Goal: Information Seeking & Learning: Compare options

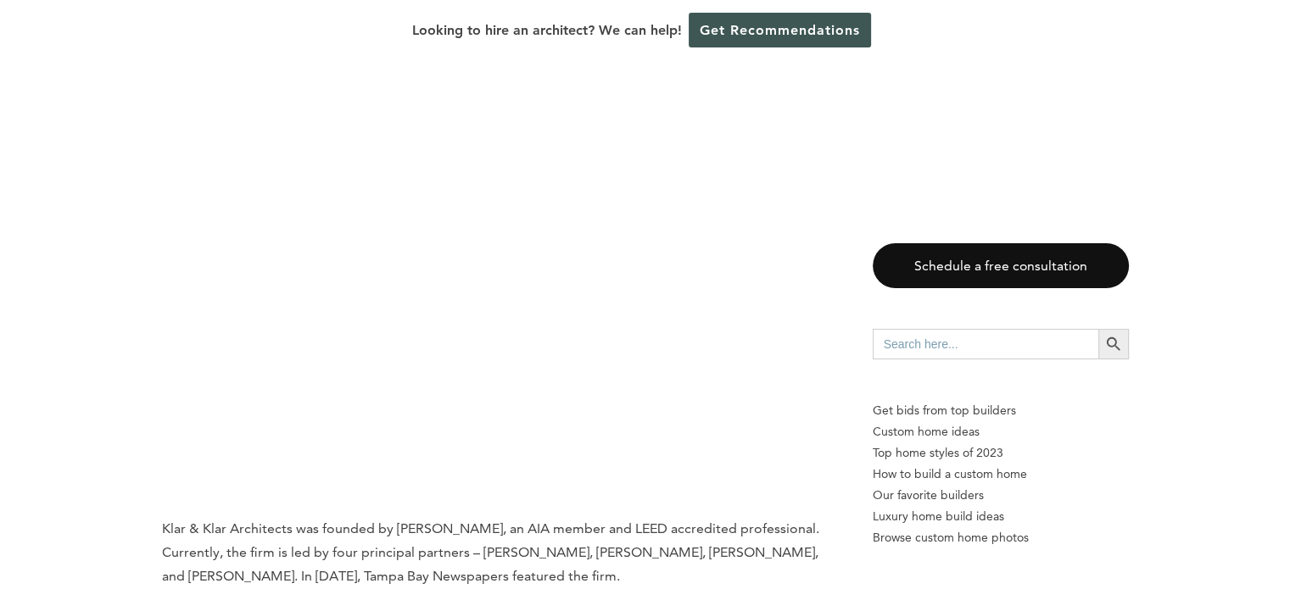
scroll to position [3987, 0]
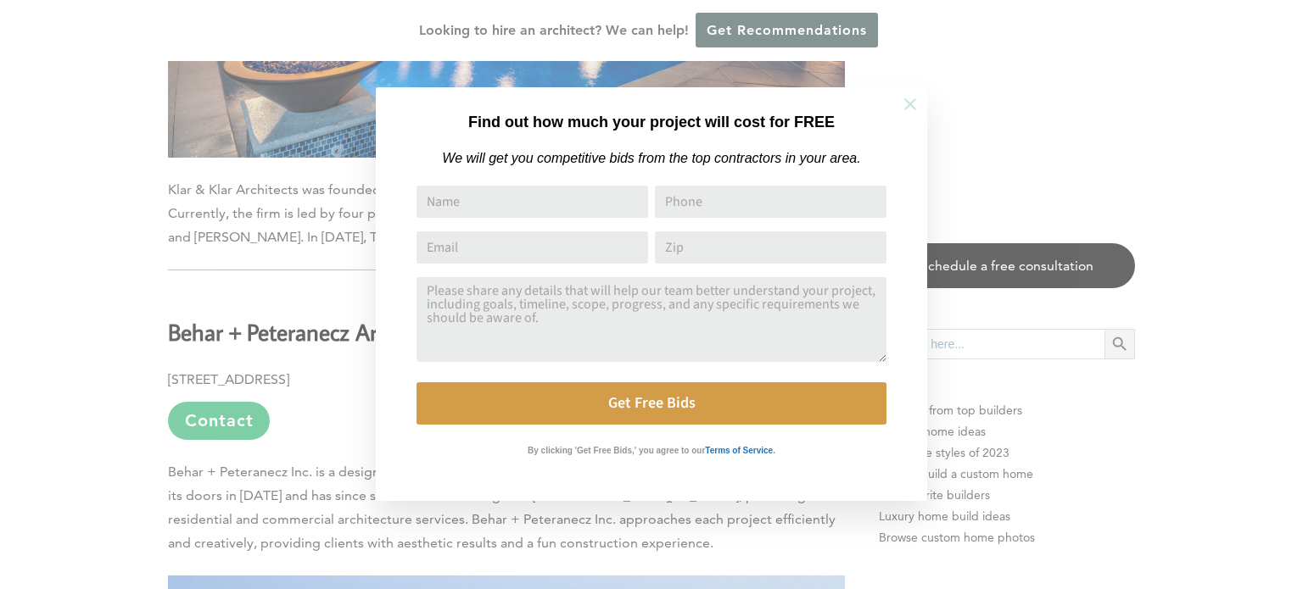
click at [911, 104] on icon at bounding box center [910, 104] width 12 height 12
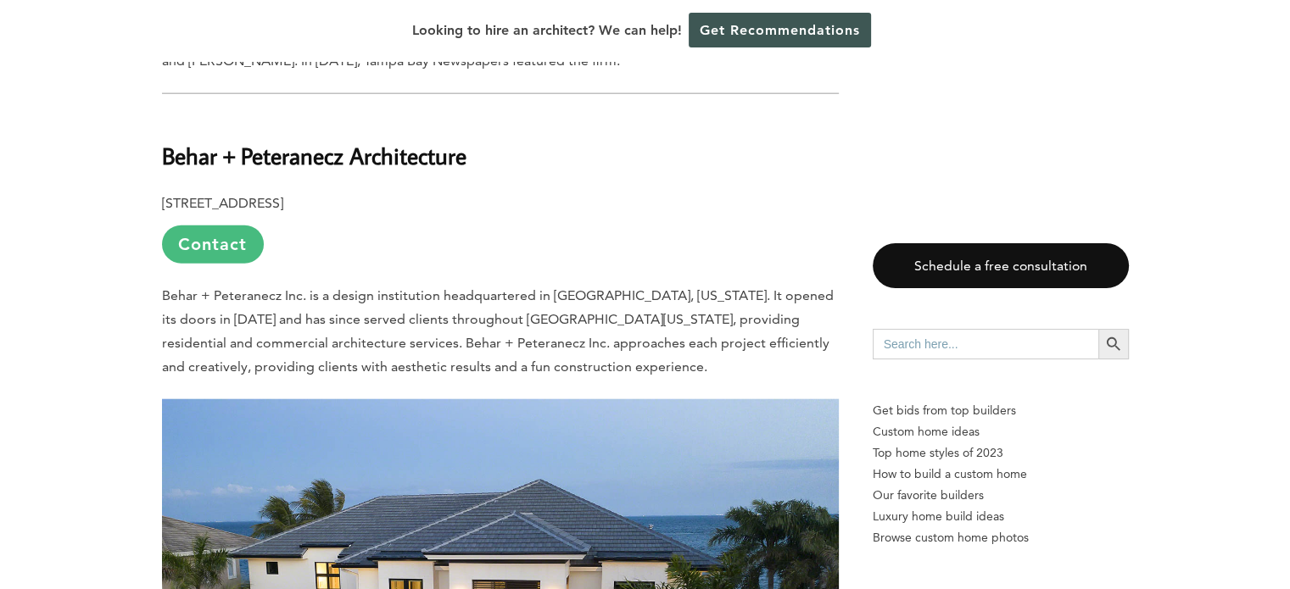
scroll to position [4071, 0]
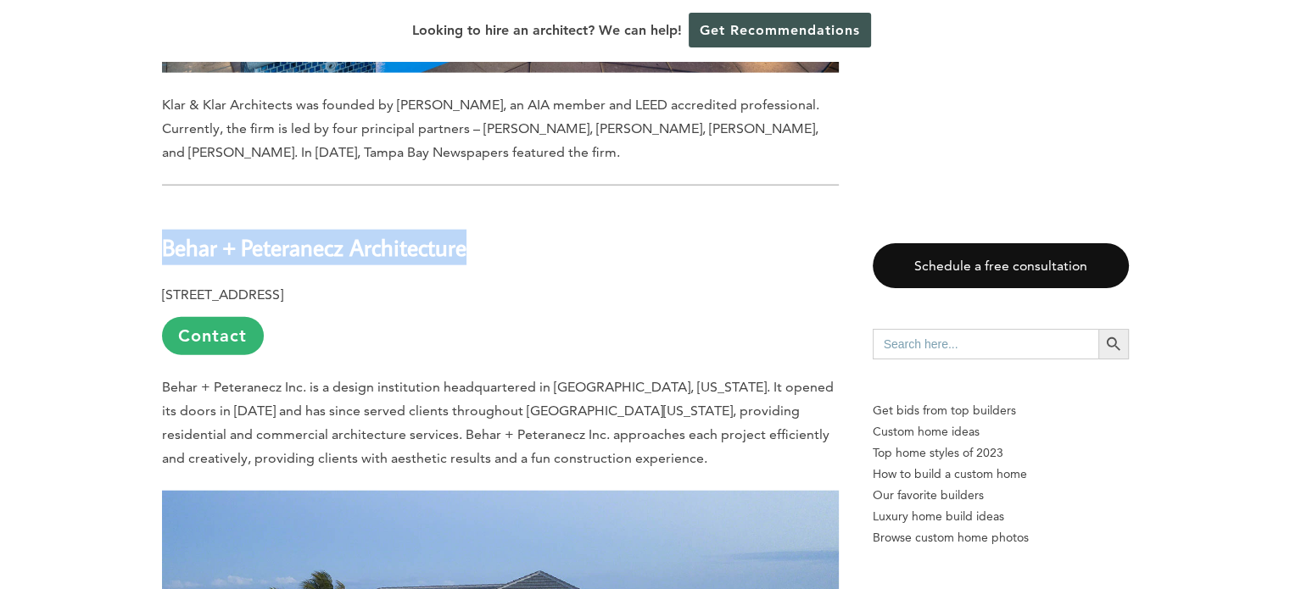
drag, startPoint x: 159, startPoint y: 159, endPoint x: 466, endPoint y: 176, distance: 306.6
copy b "Behar + Peteranecz Architecture"
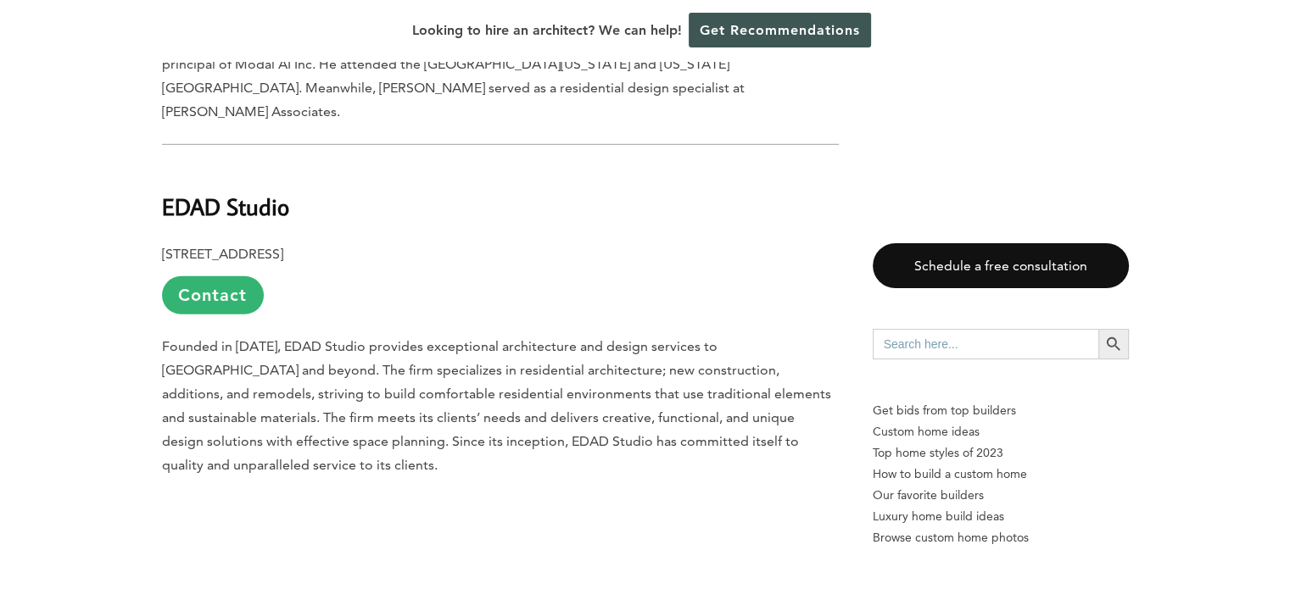
scroll to position [5004, 0]
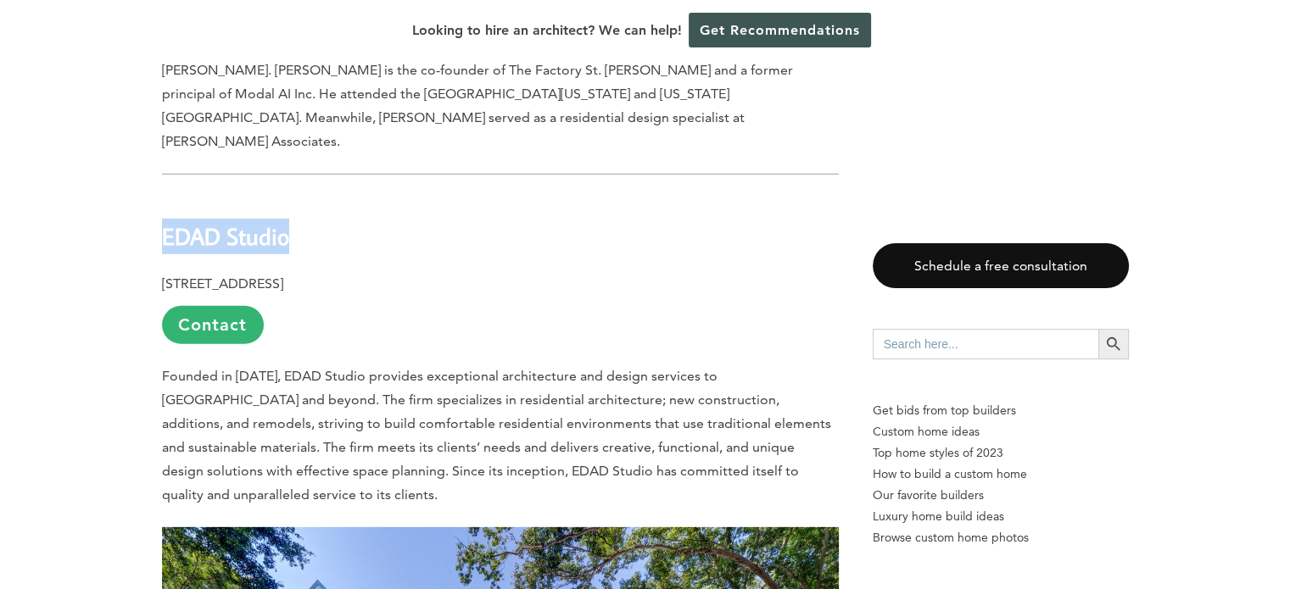
drag, startPoint x: 162, startPoint y: 125, endPoint x: 287, endPoint y: 137, distance: 125.2
click at [287, 221] on b "EDAD Studio" at bounding box center [225, 236] width 127 height 30
copy b "EDAD Studio"
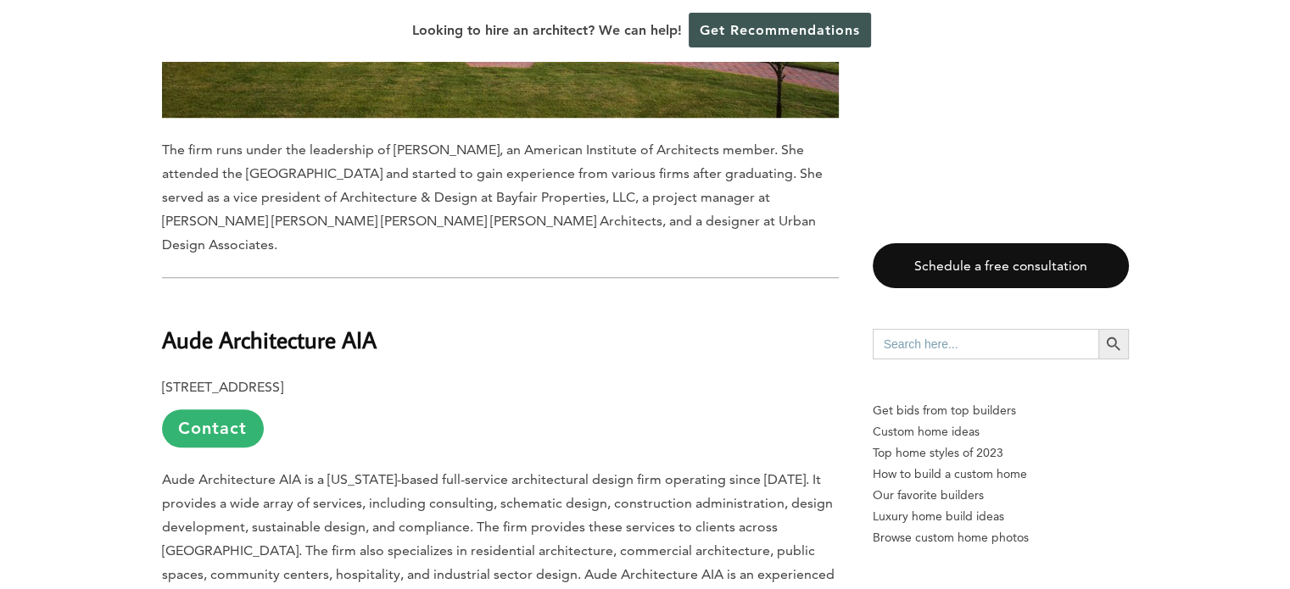
scroll to position [7634, 0]
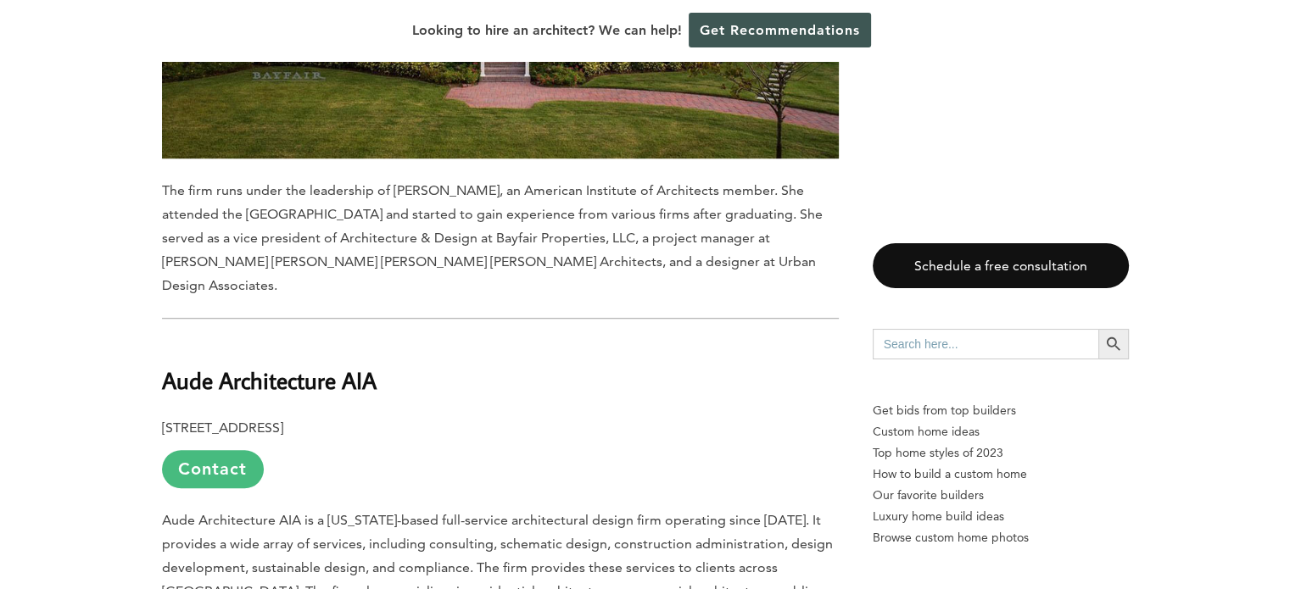
click at [215, 450] on link "Contact" at bounding box center [213, 469] width 102 height 38
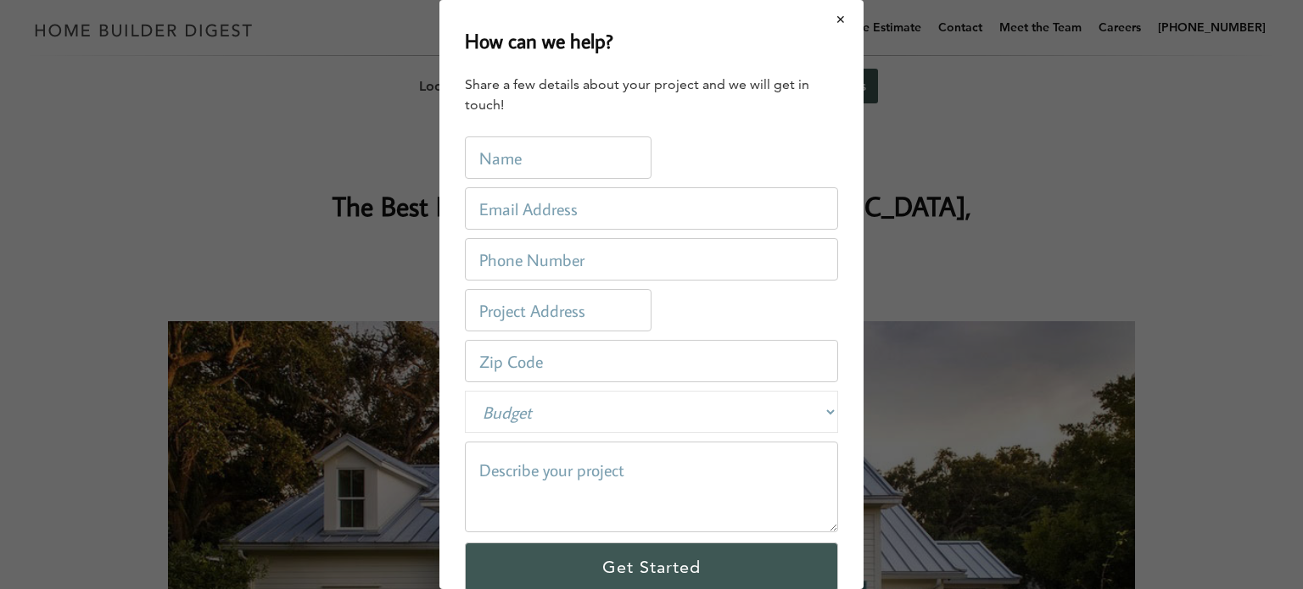
click at [831, 21] on button "Close modal" at bounding box center [841, 20] width 45 height 36
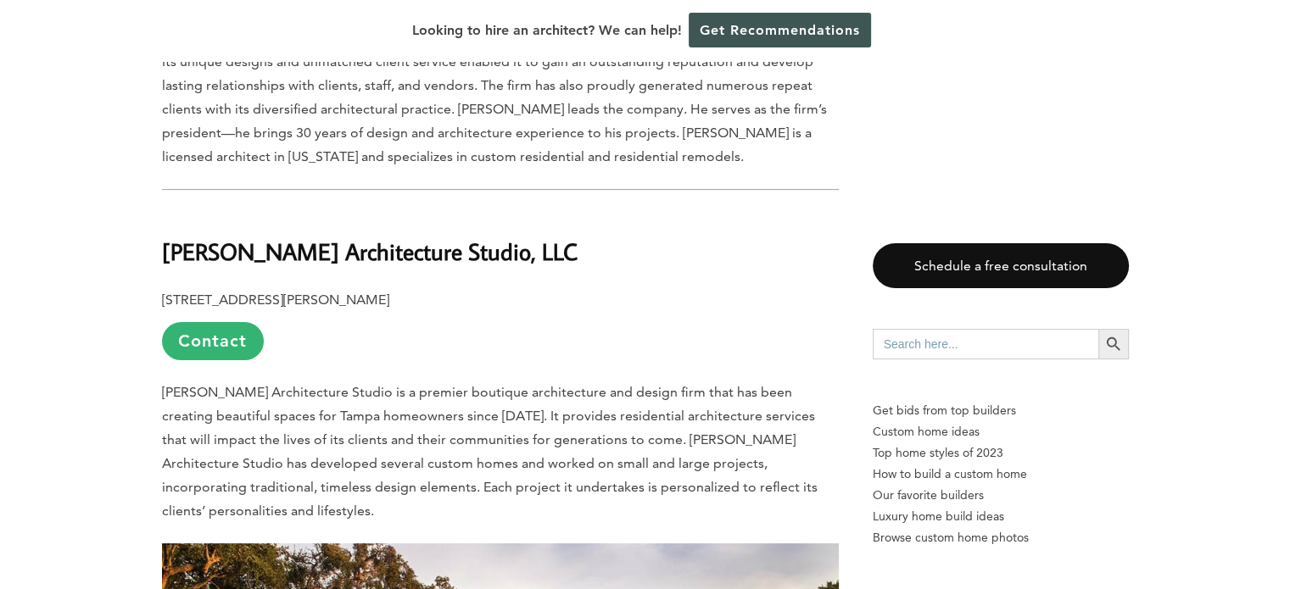
scroll to position [6870, 0]
click at [327, 237] on b "[PERSON_NAME] Architecture Studio, LLC" at bounding box center [370, 252] width 416 height 30
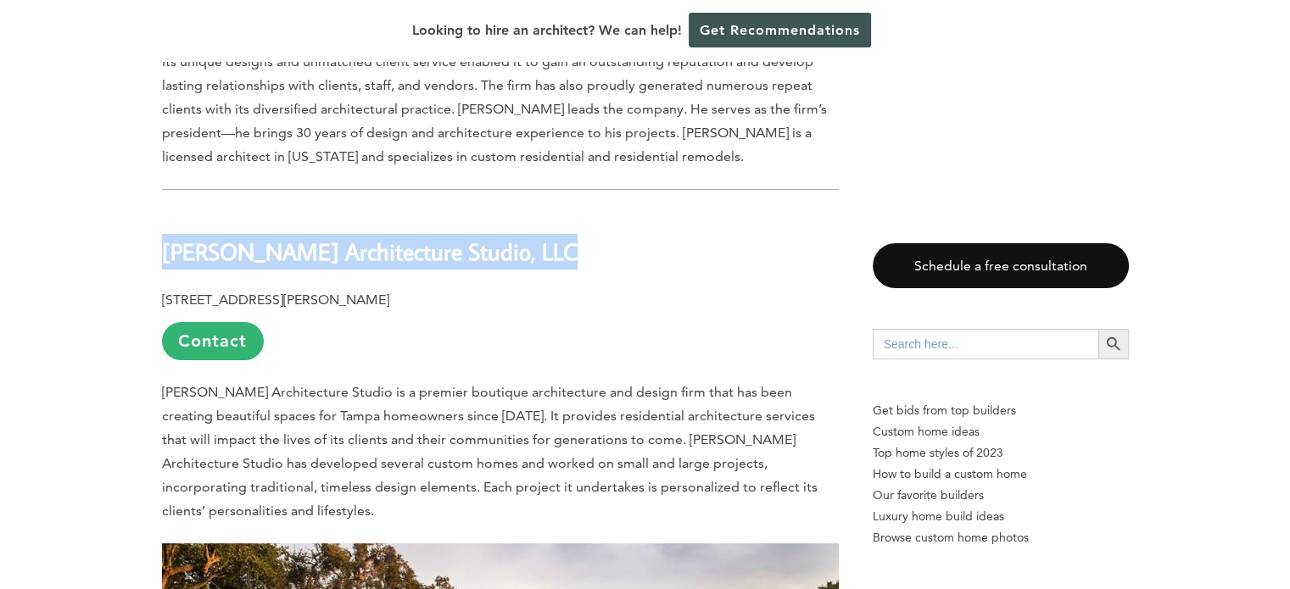
click at [327, 237] on b "[PERSON_NAME] Architecture Studio, LLC" at bounding box center [370, 252] width 416 height 30
copy div "[PERSON_NAME] Architecture Studio, LLC"
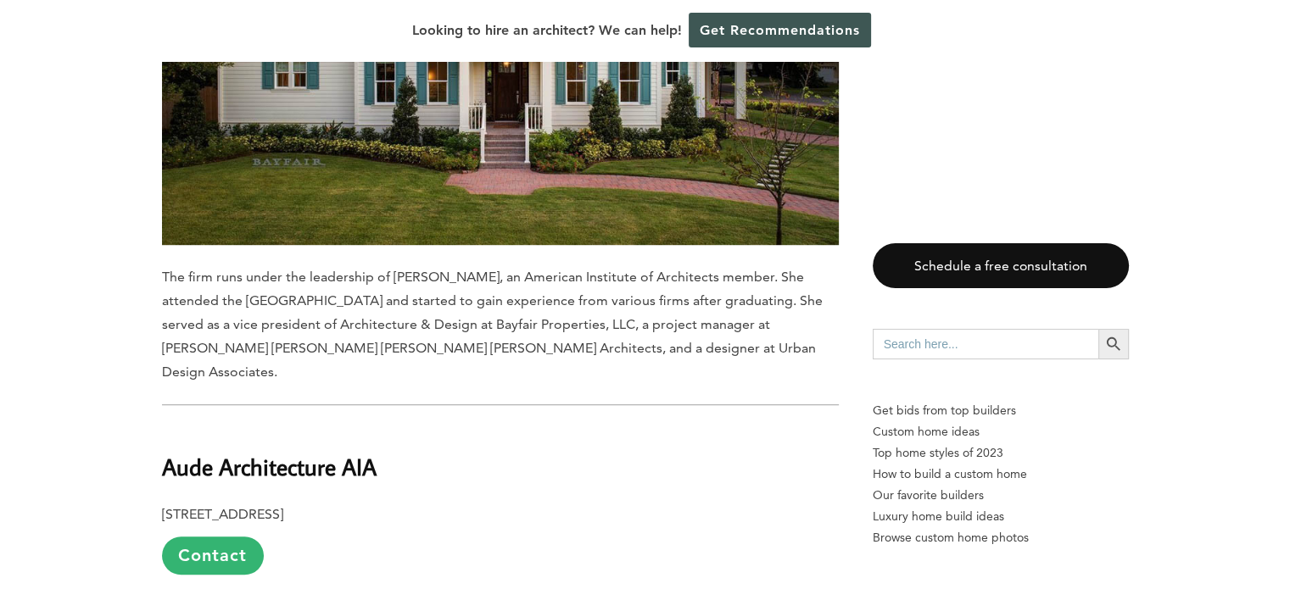
scroll to position [7549, 0]
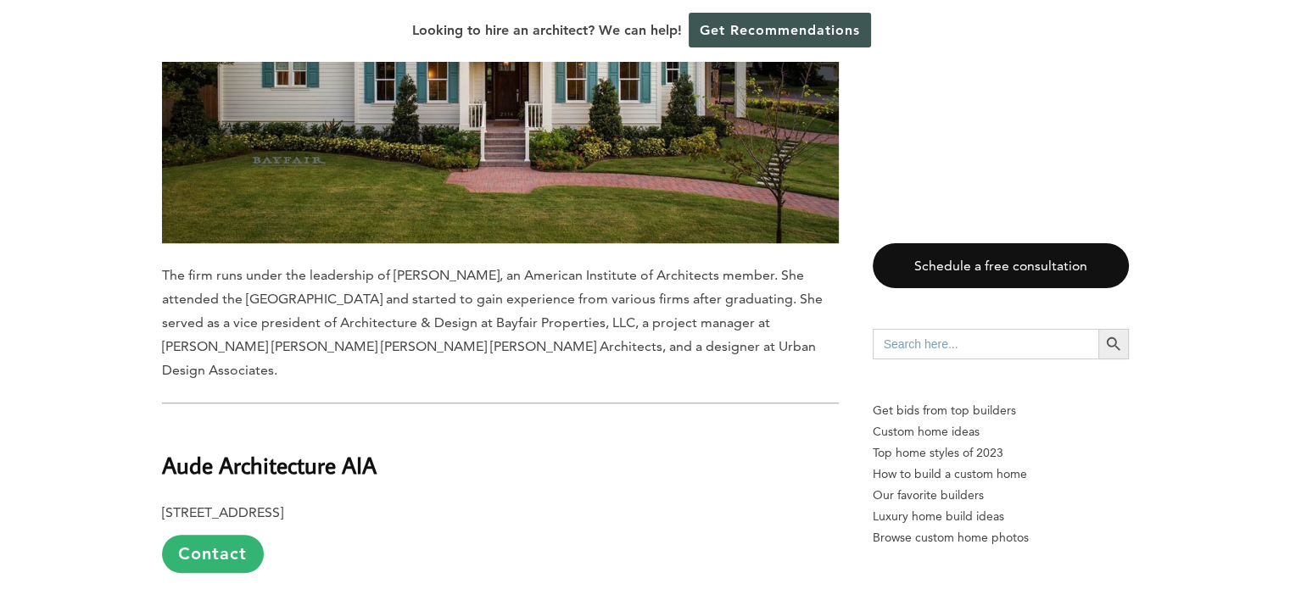
click at [264, 450] on b "Aude Architecture AIA" at bounding box center [269, 465] width 215 height 30
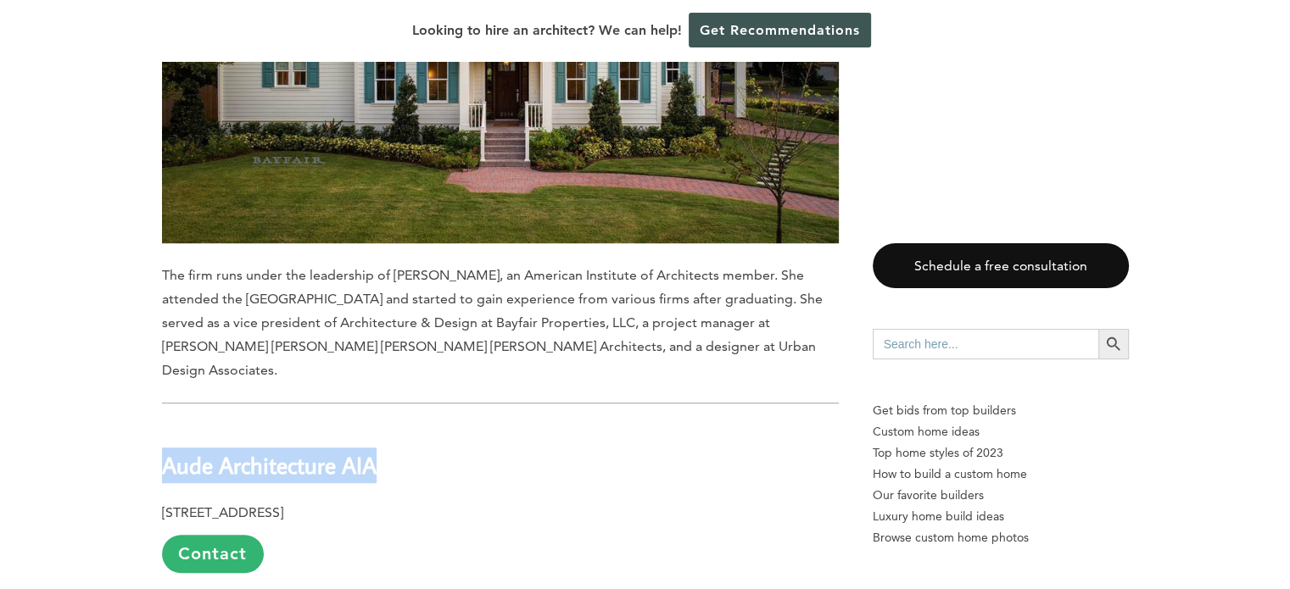
click at [265, 450] on b "Aude Architecture AIA" at bounding box center [269, 465] width 215 height 30
copy div "Aude Architecture AIA"
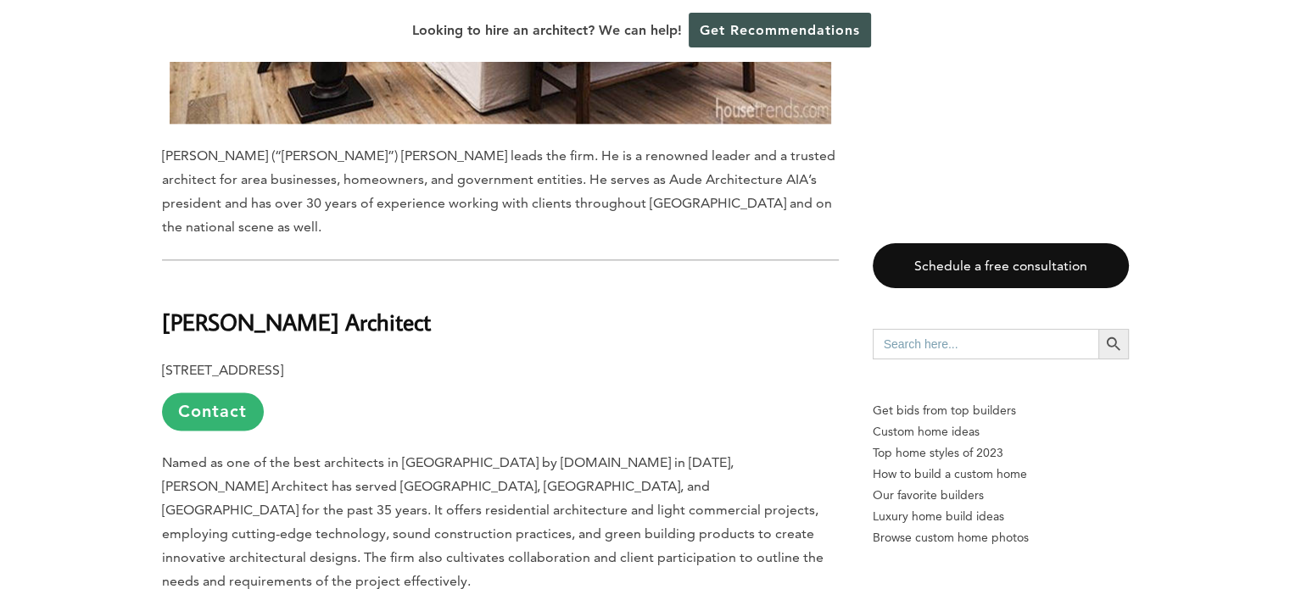
scroll to position [8652, 0]
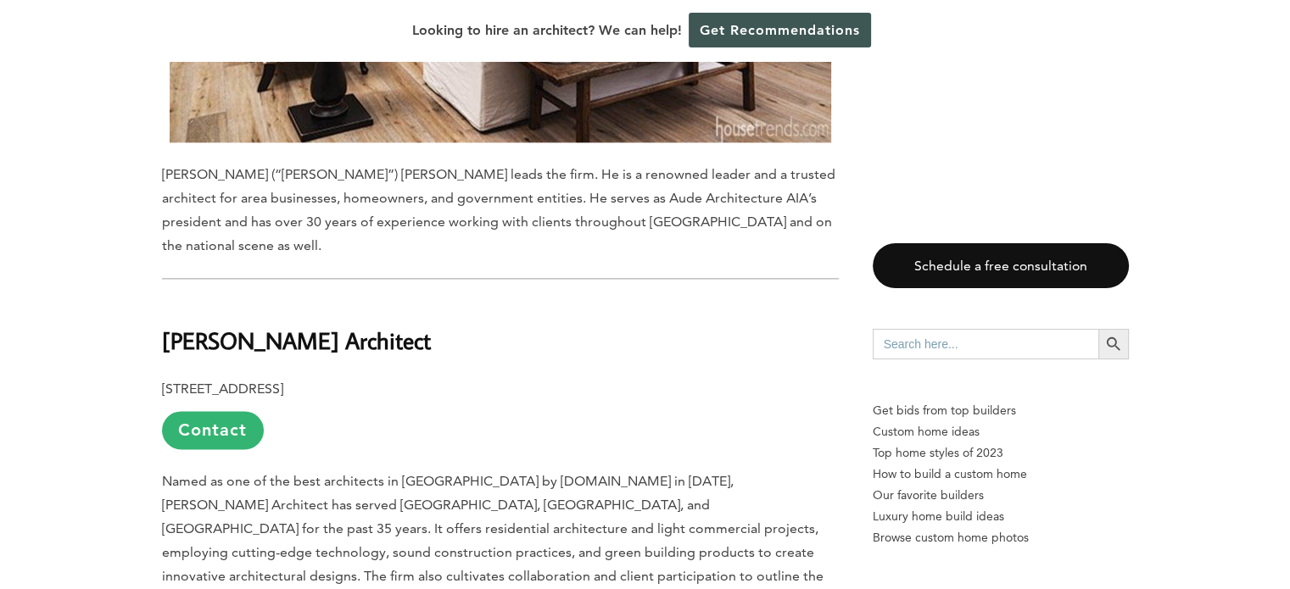
click at [244, 326] on b "[PERSON_NAME] Architect" at bounding box center [296, 341] width 269 height 30
copy div "[PERSON_NAME] Architect"
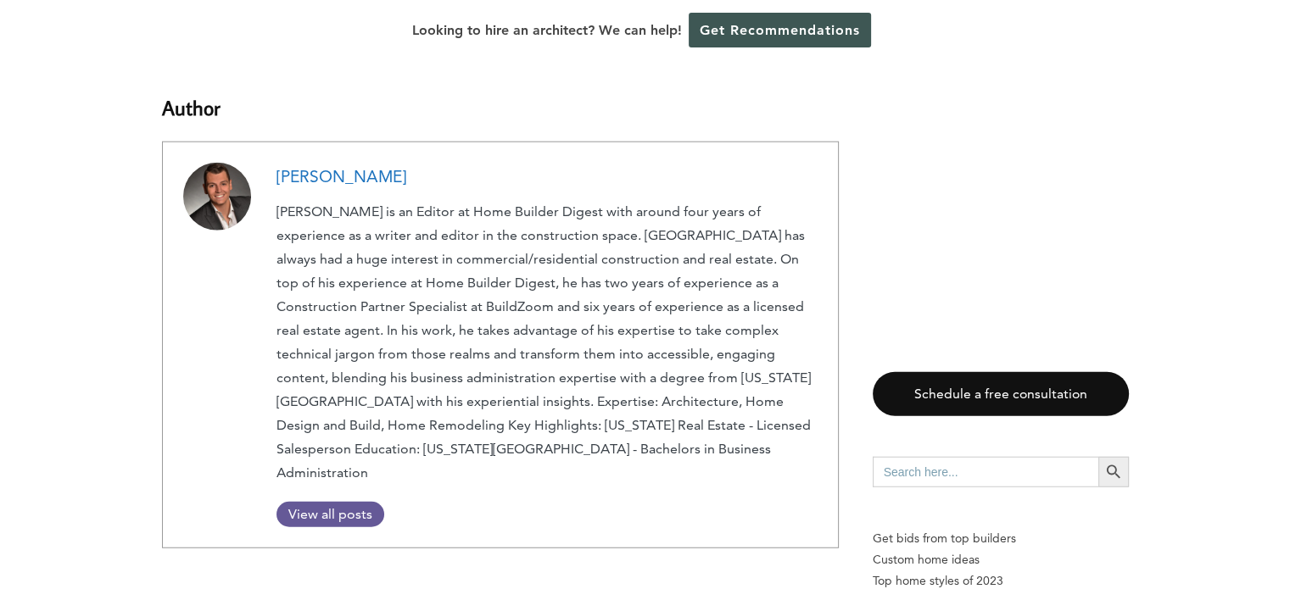
scroll to position [10942, 0]
